Goal: Use online tool/utility: Utilize a website feature to perform a specific function

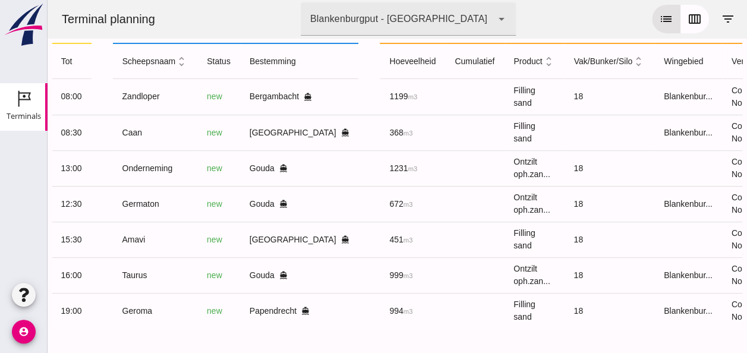
scroll to position [0, 318]
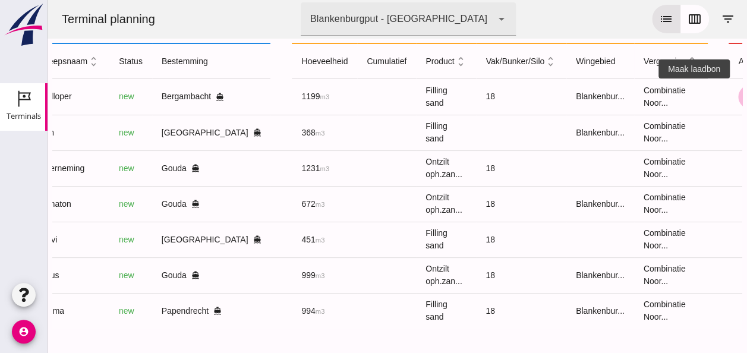
click at [745, 92] on icon "receipt_long" at bounding box center [750, 97] width 11 height 11
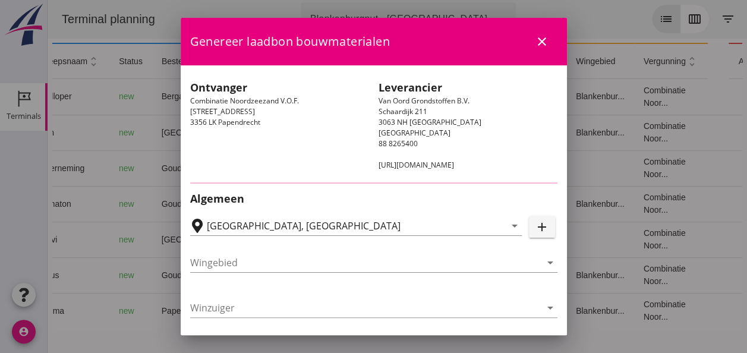
type input "Zuiddam B.V., [GEOGRAPHIC_DATA]"
type input "Zandloper"
type input "?"
type input "1199"
type input "Ophoogzand (6120)"
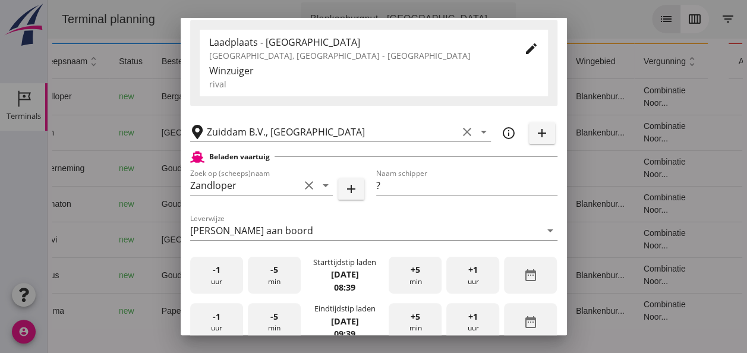
scroll to position [297, 0]
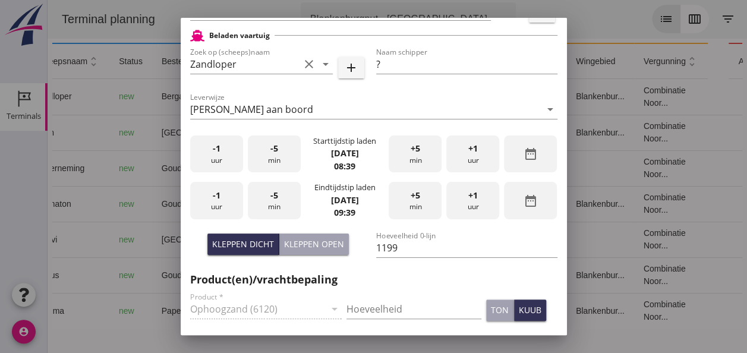
click at [216, 159] on div "-1 uur" at bounding box center [216, 154] width 53 height 37
click at [293, 146] on div "-5 min" at bounding box center [274, 154] width 53 height 37
click at [292, 146] on div "-5 min" at bounding box center [274, 154] width 53 height 37
click at [290, 147] on div "-5 min" at bounding box center [274, 154] width 53 height 37
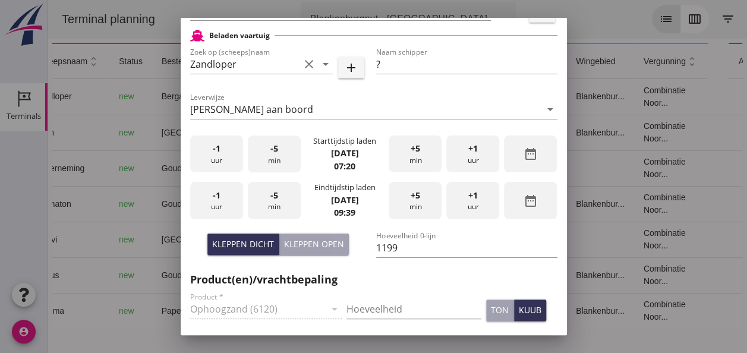
click at [290, 147] on div "-5 min" at bounding box center [274, 154] width 53 height 37
click at [223, 206] on div "-1 uur" at bounding box center [216, 200] width 53 height 37
click at [401, 201] on div "+5 min" at bounding box center [415, 200] width 53 height 37
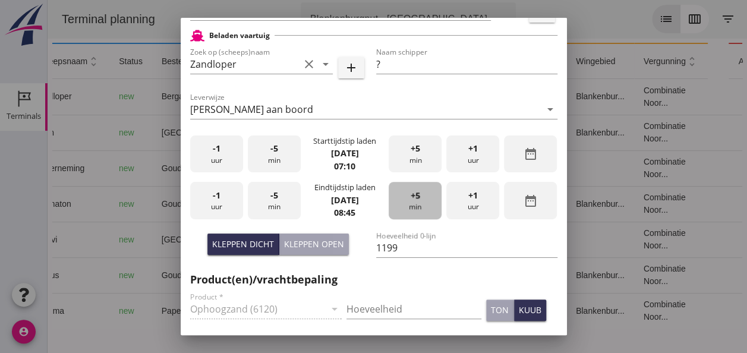
click at [402, 201] on div "+5 min" at bounding box center [415, 200] width 53 height 37
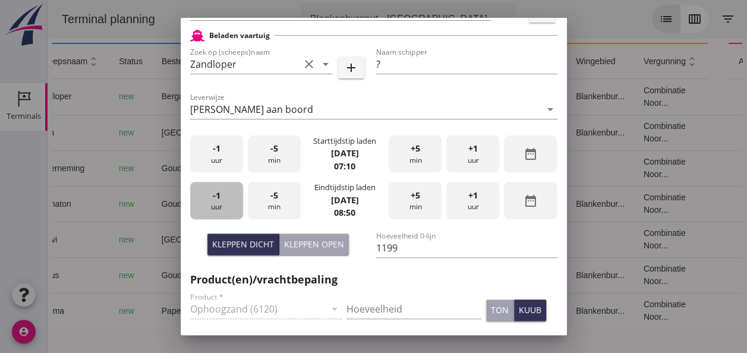
click at [220, 202] on div "-1 uur" at bounding box center [216, 200] width 53 height 37
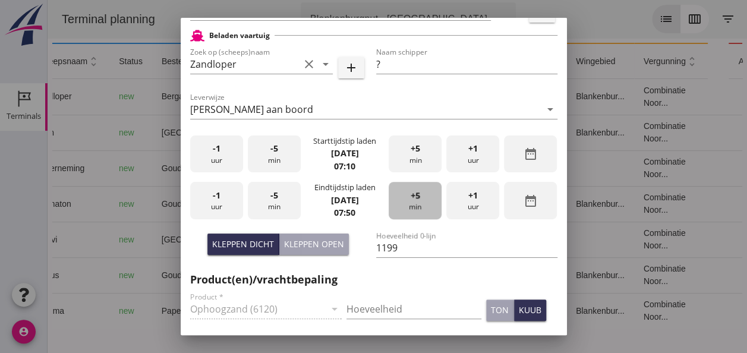
click at [417, 197] on div "+5 min" at bounding box center [415, 200] width 53 height 37
click at [519, 307] on div "kuub" at bounding box center [530, 310] width 23 height 12
click at [357, 303] on input "Hoeveelheid" at bounding box center [414, 309] width 135 height 19
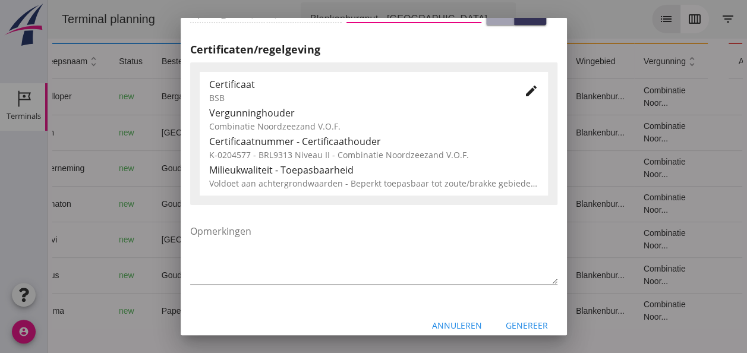
scroll to position [595, 0]
type input "1199"
click at [524, 96] on icon "edit" at bounding box center [531, 90] width 14 height 14
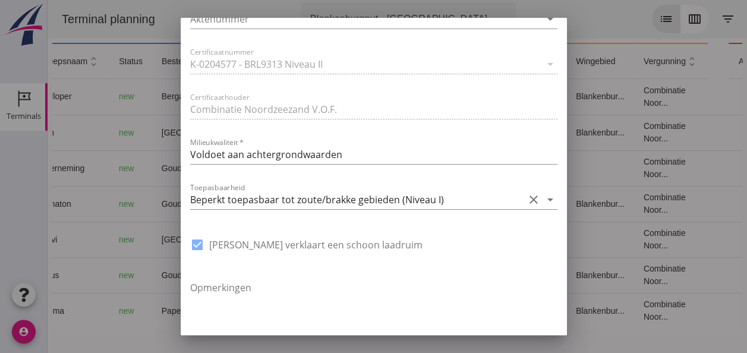
scroll to position [832, 0]
click at [543, 199] on icon "arrow_drop_down" at bounding box center [550, 199] width 14 height 14
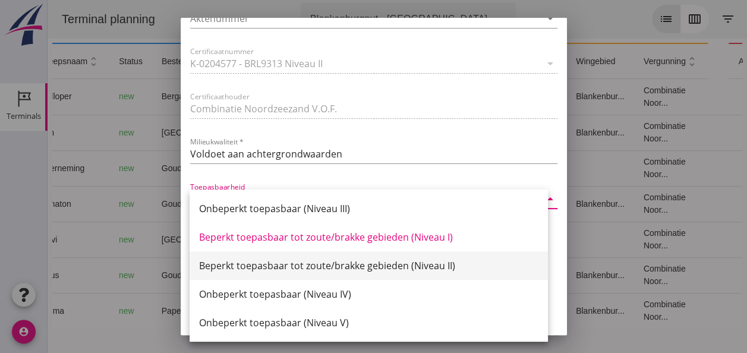
click at [429, 264] on div "Beperkt toepasbaar tot zoute/brakke gebieden (Niveau II)" at bounding box center [369, 266] width 340 height 14
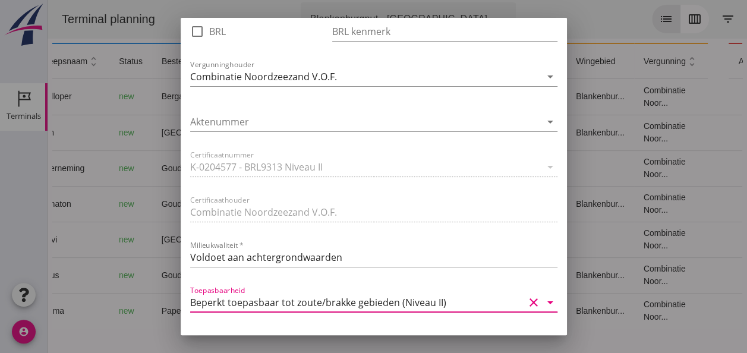
scroll to position [892, 0]
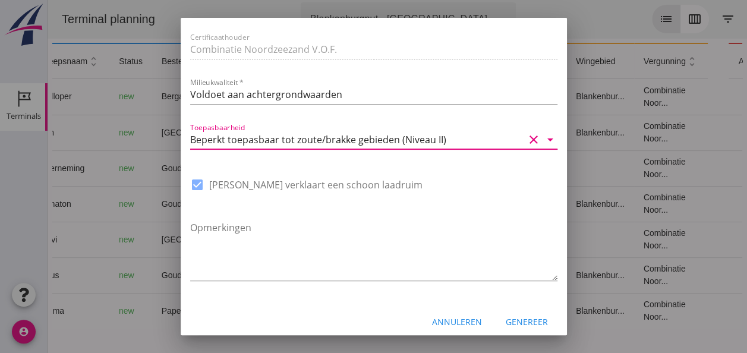
click at [526, 323] on div "Genereer" at bounding box center [527, 322] width 42 height 12
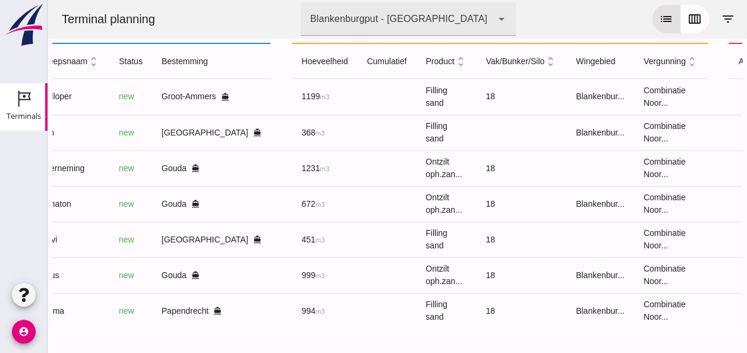
scroll to position [0, 315]
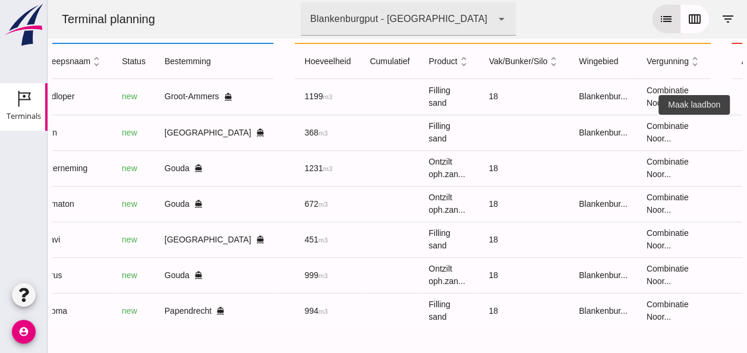
click at [747, 127] on icon "receipt_long" at bounding box center [753, 132] width 11 height 11
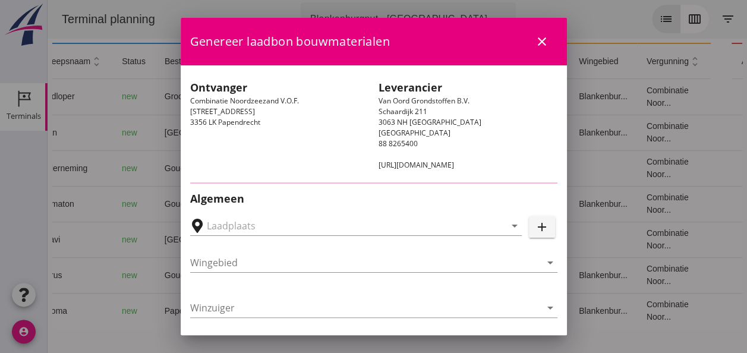
type input "[PERSON_NAME], [GEOGRAPHIC_DATA]"
type input "Caan"
type input "[PERSON_NAME]"
type input "368"
type input "Ophoogzand (6120)"
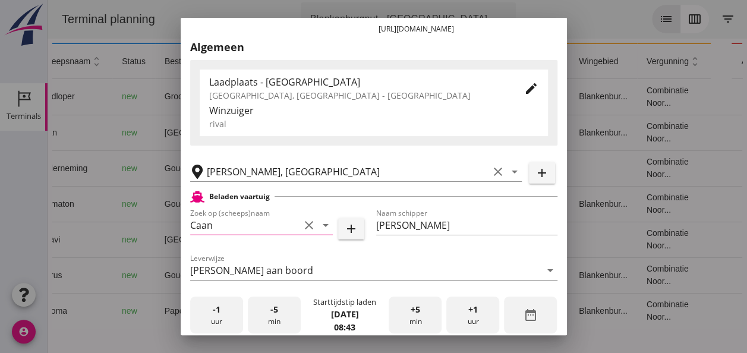
scroll to position [178, 0]
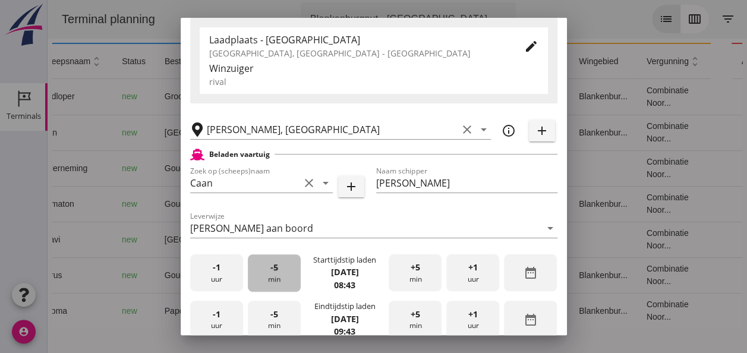
click at [278, 272] on div "-5 min" at bounding box center [274, 272] width 53 height 37
click at [279, 271] on div "-5 min" at bounding box center [274, 272] width 53 height 37
click at [279, 270] on div "-5 min" at bounding box center [274, 272] width 53 height 37
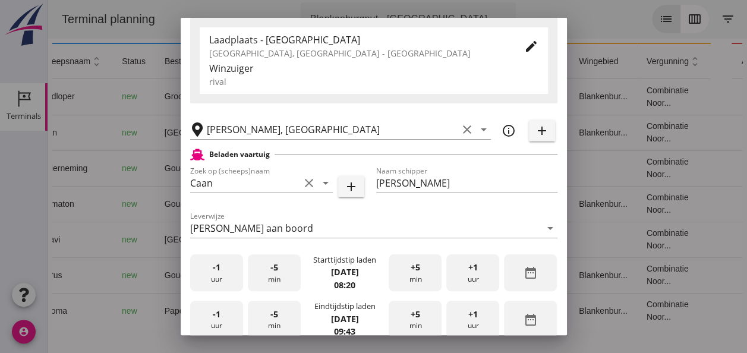
click at [282, 269] on div "-5 min" at bounding box center [274, 272] width 53 height 37
click at [284, 267] on div "-5 min" at bounding box center [274, 272] width 53 height 37
click at [284, 266] on div "-5 min" at bounding box center [274, 272] width 53 height 37
click at [285, 266] on div "-5 min" at bounding box center [274, 272] width 53 height 37
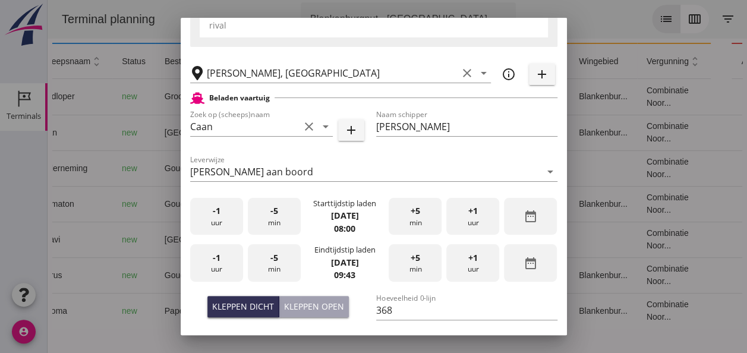
scroll to position [297, 0]
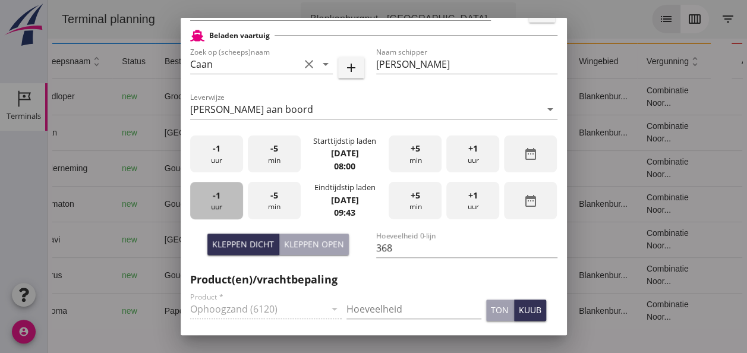
click at [212, 207] on div "-1 uur" at bounding box center [216, 200] width 53 height 37
click at [279, 203] on div "-5 min" at bounding box center [274, 200] width 53 height 37
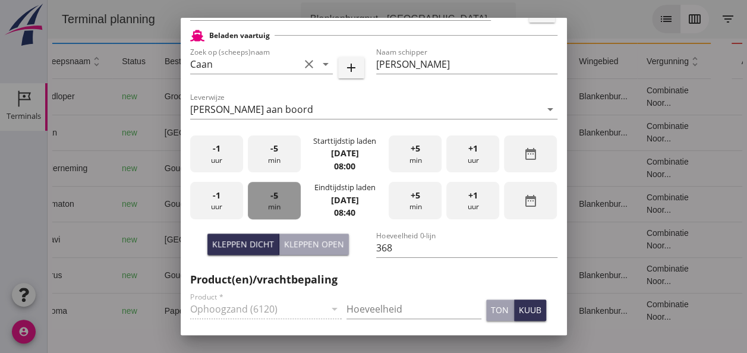
click at [279, 203] on div "-5 min" at bounding box center [274, 200] width 53 height 37
click at [278, 203] on div "-5 min" at bounding box center [274, 200] width 53 height 37
click at [397, 298] on div "Hoeveelheid" at bounding box center [414, 312] width 135 height 38
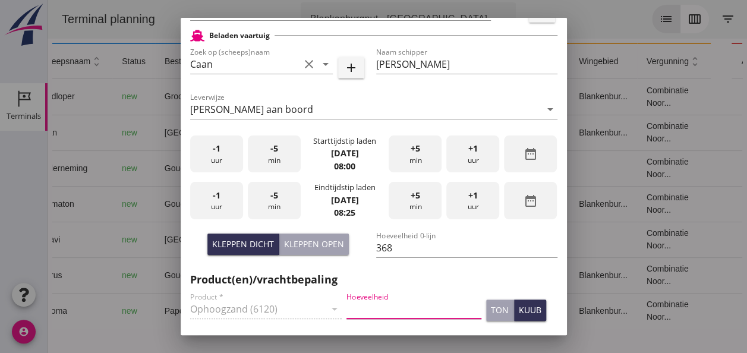
drag, startPoint x: 362, startPoint y: 312, endPoint x: 367, endPoint y: 309, distance: 6.1
click at [363, 311] on input "Hoeveelheid" at bounding box center [414, 309] width 135 height 19
type input "368"
click at [520, 309] on div "kuub" at bounding box center [530, 310] width 23 height 12
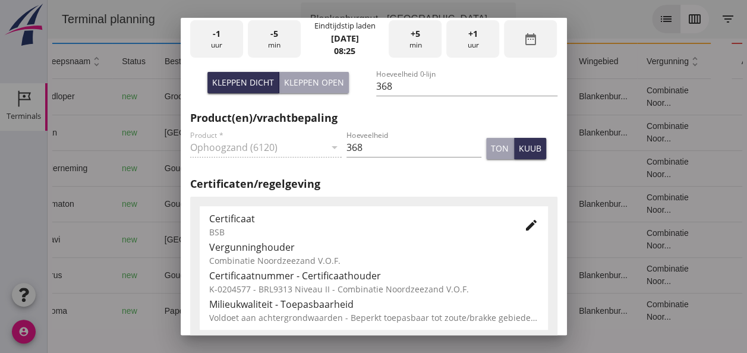
scroll to position [476, 0]
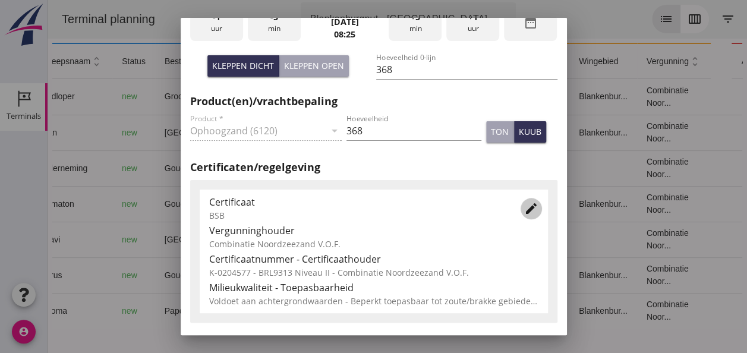
click at [524, 210] on icon "edit" at bounding box center [531, 209] width 14 height 14
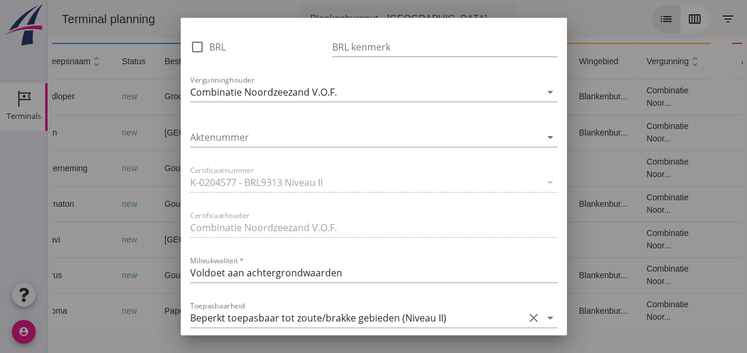
scroll to position [832, 0]
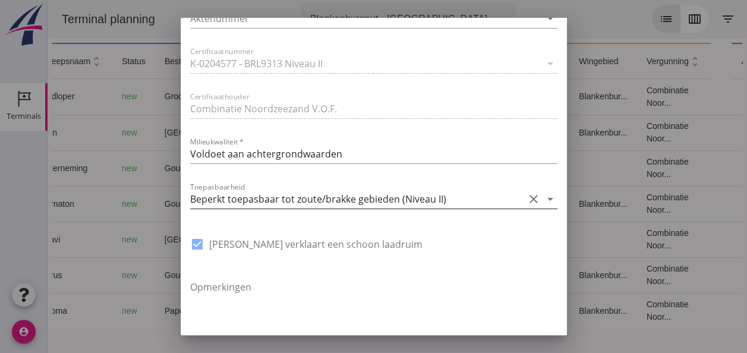
click at [543, 200] on icon "arrow_drop_down" at bounding box center [550, 199] width 14 height 14
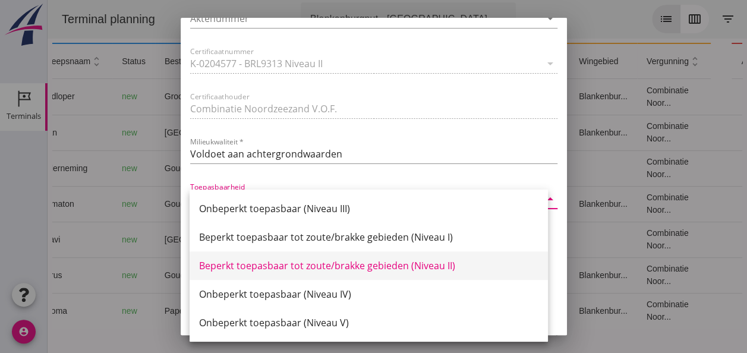
click at [405, 265] on div "Beperkt toepasbaar tot zoute/brakke gebieden (Niveau II)" at bounding box center [369, 266] width 340 height 14
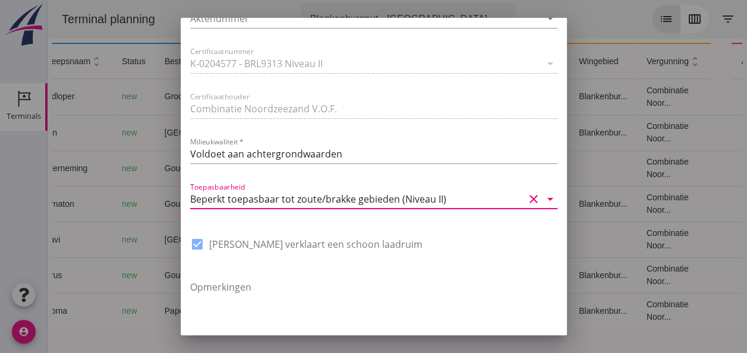
scroll to position [901, 0]
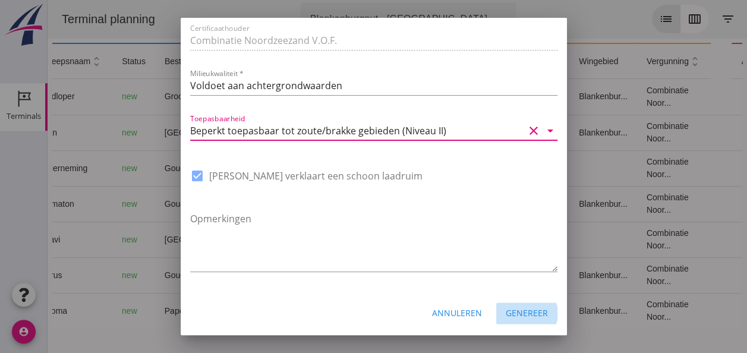
click at [521, 312] on div "Genereer" at bounding box center [527, 313] width 42 height 12
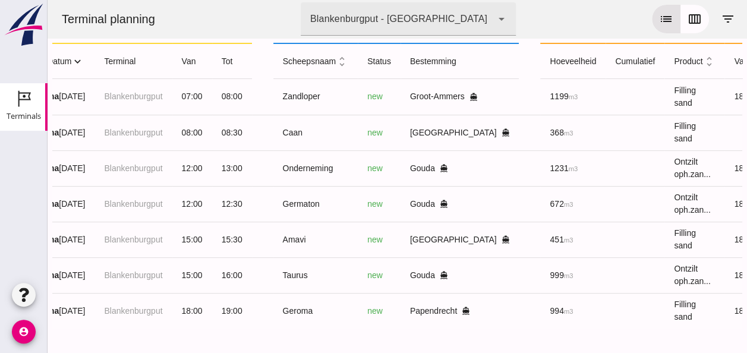
scroll to position [0, 0]
